Goal: Information Seeking & Learning: Learn about a topic

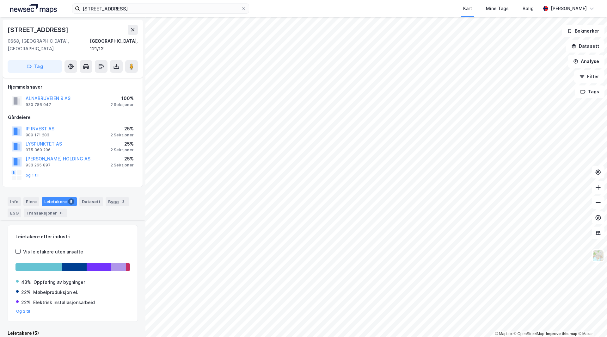
scroll to position [173, 0]
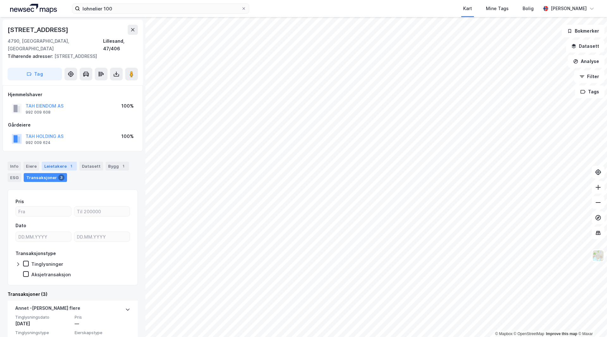
click at [56, 162] on div "Leietakere 1" at bounding box center [59, 166] width 35 height 9
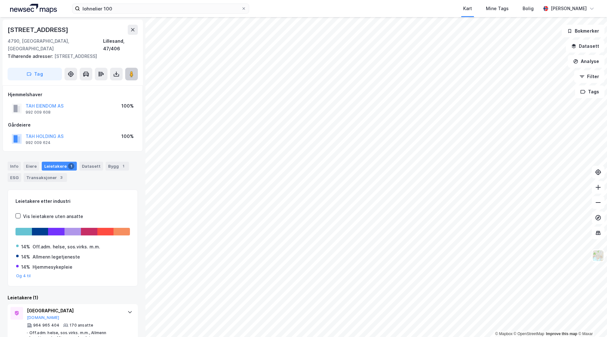
click at [130, 71] on image at bounding box center [132, 74] width 4 height 6
click at [47, 102] on div "TAH EIENDOM AS" at bounding box center [45, 106] width 38 height 8
click at [0, 0] on button "TAH EIENDOM AS" at bounding box center [0, 0] width 0 height 0
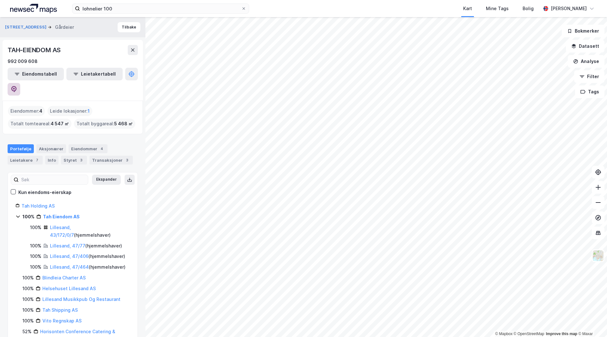
click at [17, 86] on icon at bounding box center [14, 89] width 6 height 6
click at [126, 25] on button "Tilbake" at bounding box center [129, 27] width 23 height 10
